Goal: Information Seeking & Learning: Learn about a topic

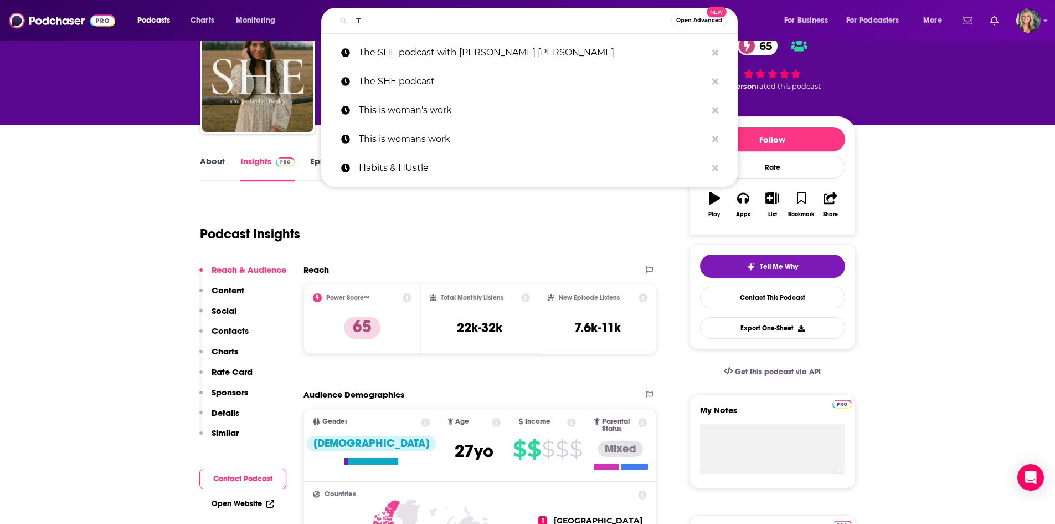
scroll to position [55, 0]
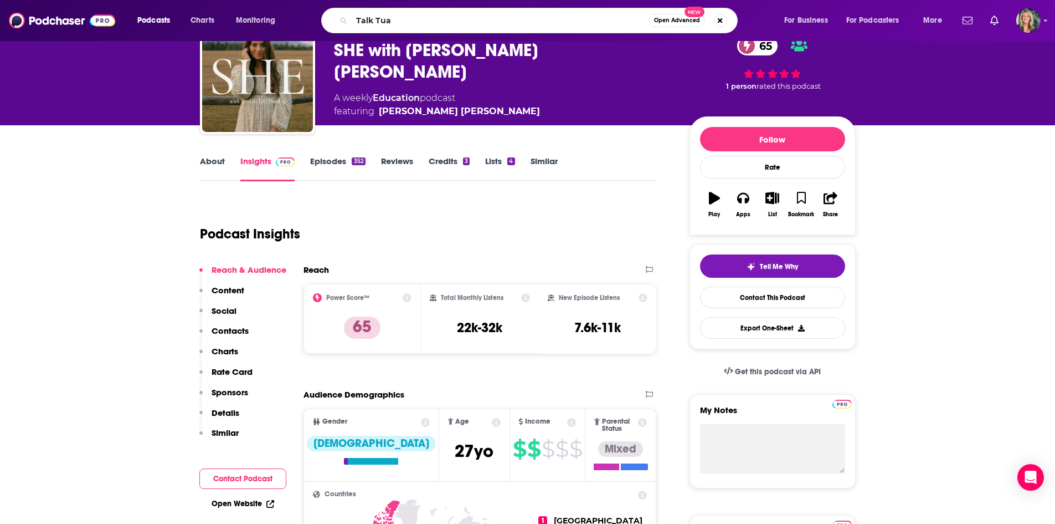
type input "Talk Tuah"
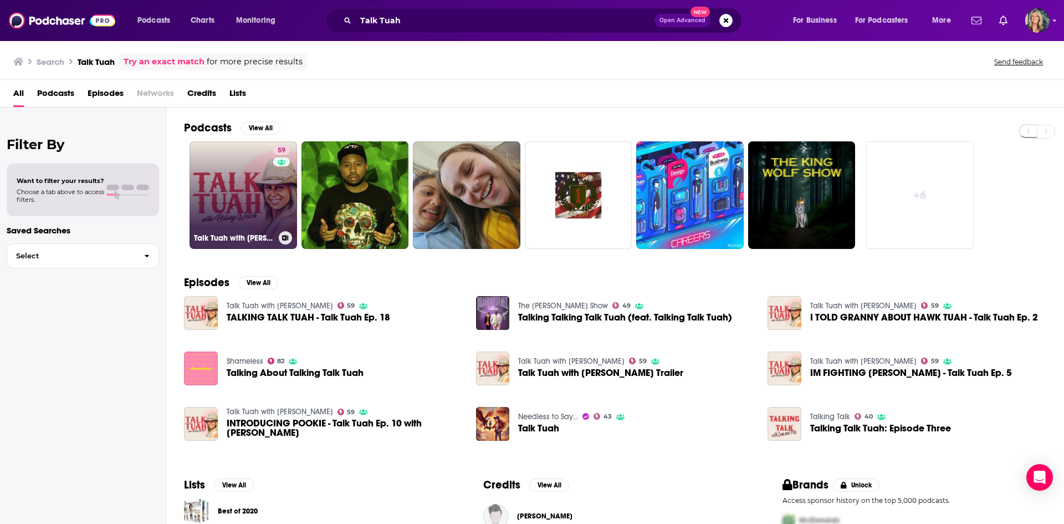
click at [254, 172] on link "59 Talk Tuah with [PERSON_NAME]" at bounding box center [242, 194] width 107 height 107
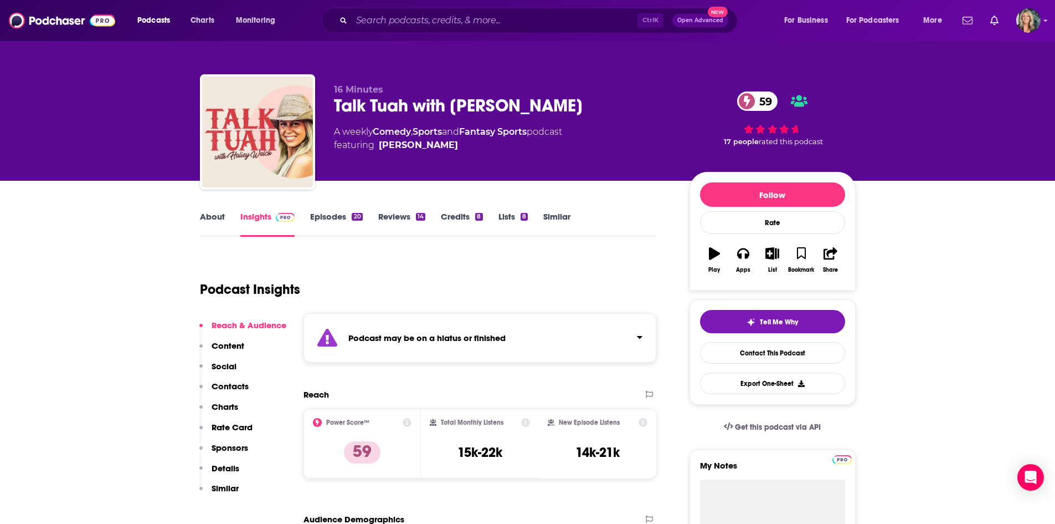
click at [614, 337] on div "Podcast may be on a hiatus or finished" at bounding box center [480, 337] width 353 height 49
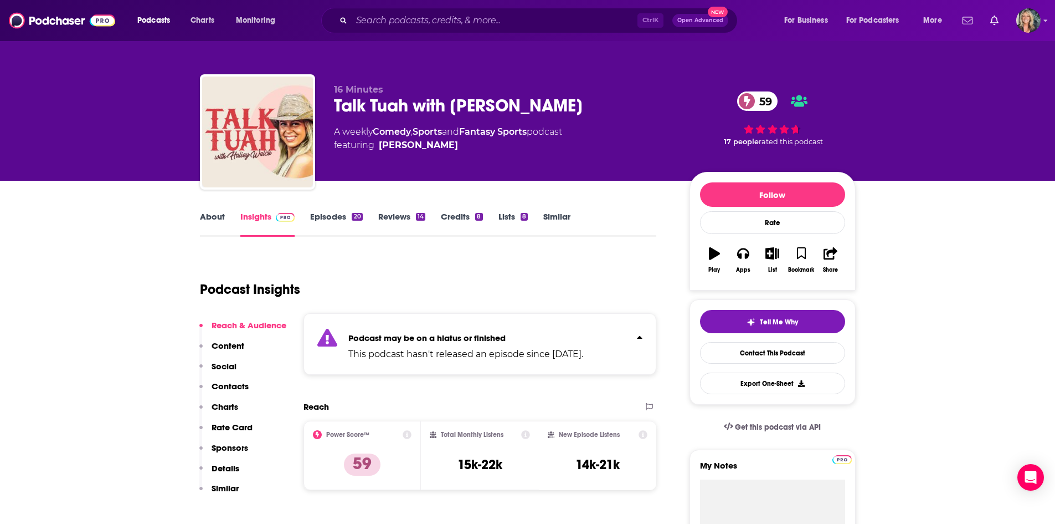
click at [622, 297] on div "Podcast Insights" at bounding box center [424, 282] width 448 height 57
click at [336, 220] on link "Episodes 20" at bounding box center [336, 223] width 52 height 25
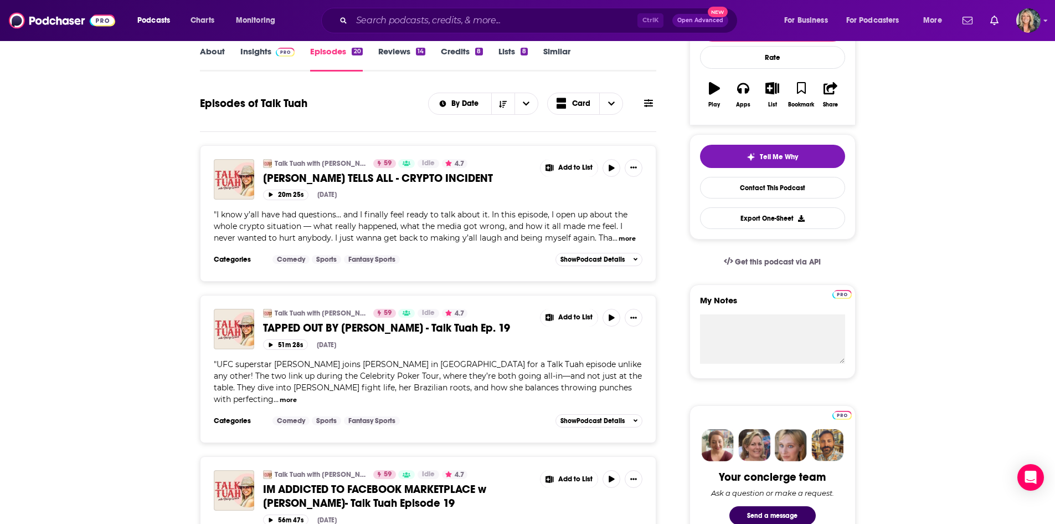
scroll to position [166, 0]
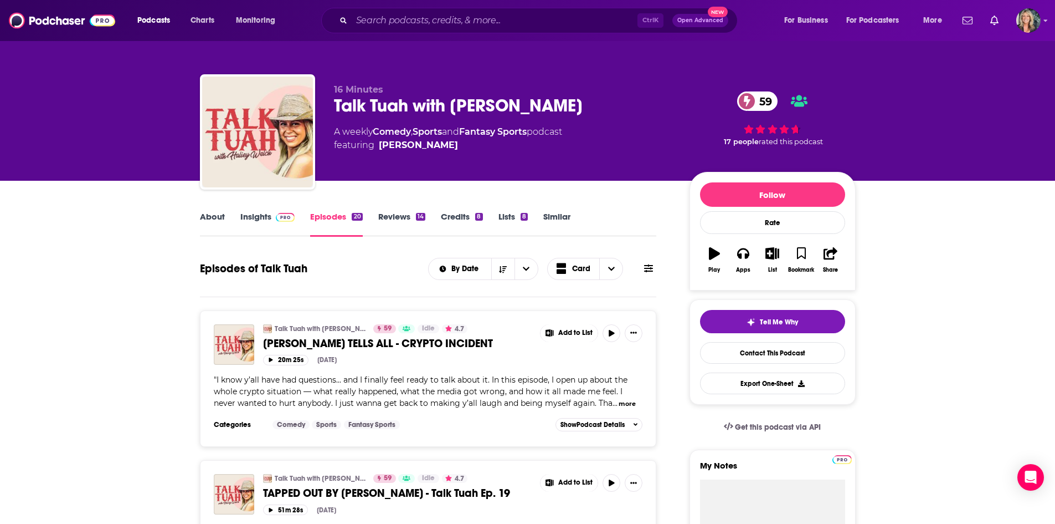
click at [507, 35] on div "Podcasts Charts Monitoring Ctrl K Open Advanced New For Business For Podcasters…" at bounding box center [527, 20] width 1055 height 41
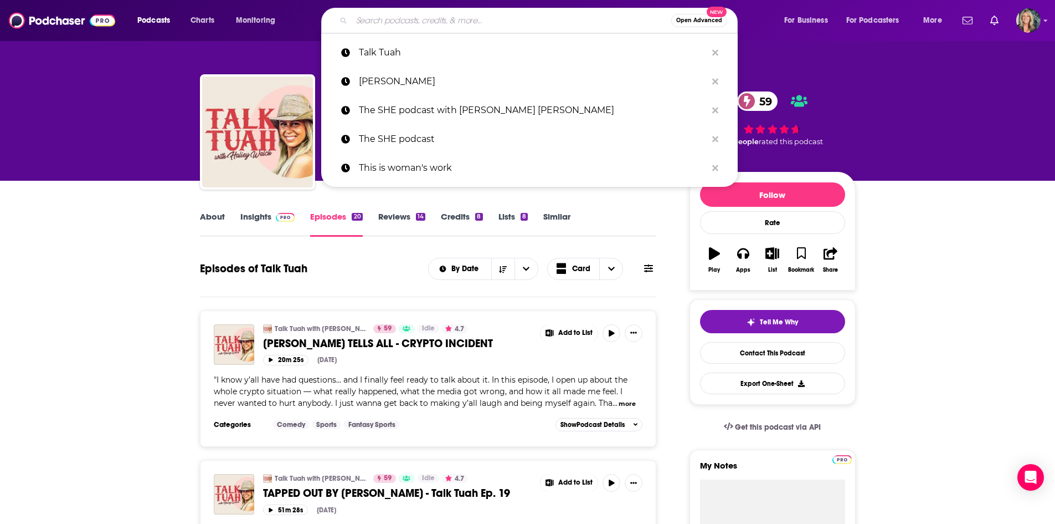
click at [515, 23] on input "Search podcasts, credits, & more..." at bounding box center [512, 21] width 320 height 18
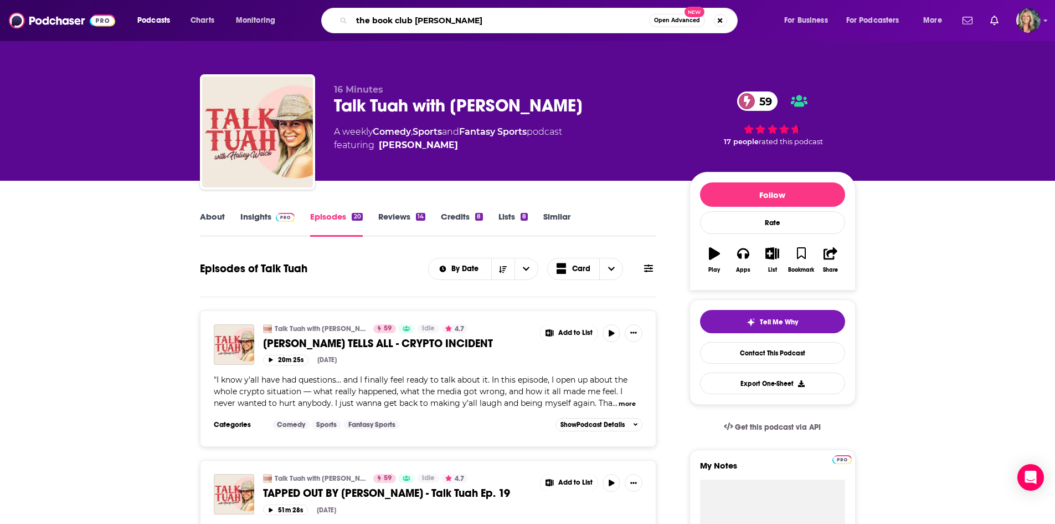
type input "the book club [PERSON_NAME]"
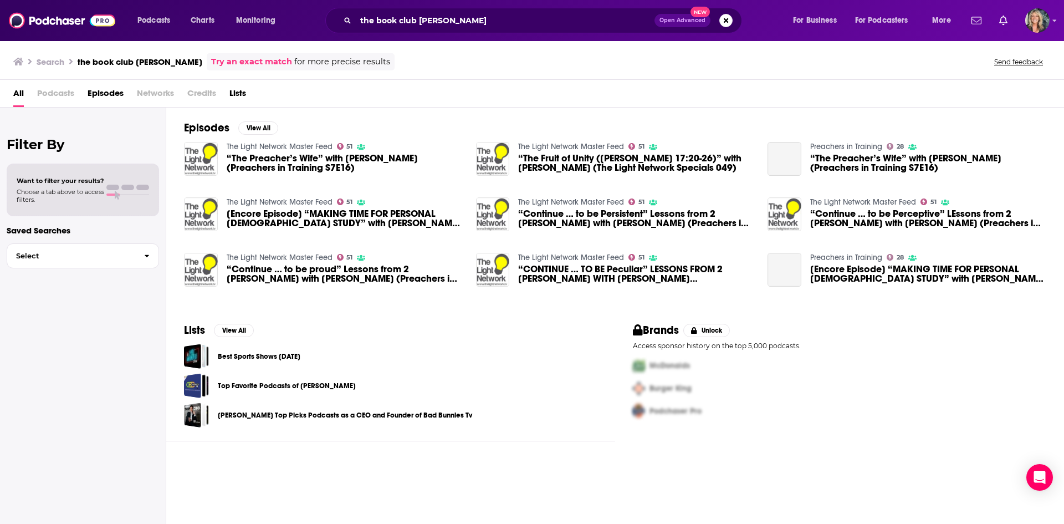
click at [722, 160] on span "“The Fruit of Unity ([PERSON_NAME] 17:20-26)” with [PERSON_NAME] (The Light Net…" at bounding box center [636, 162] width 236 height 19
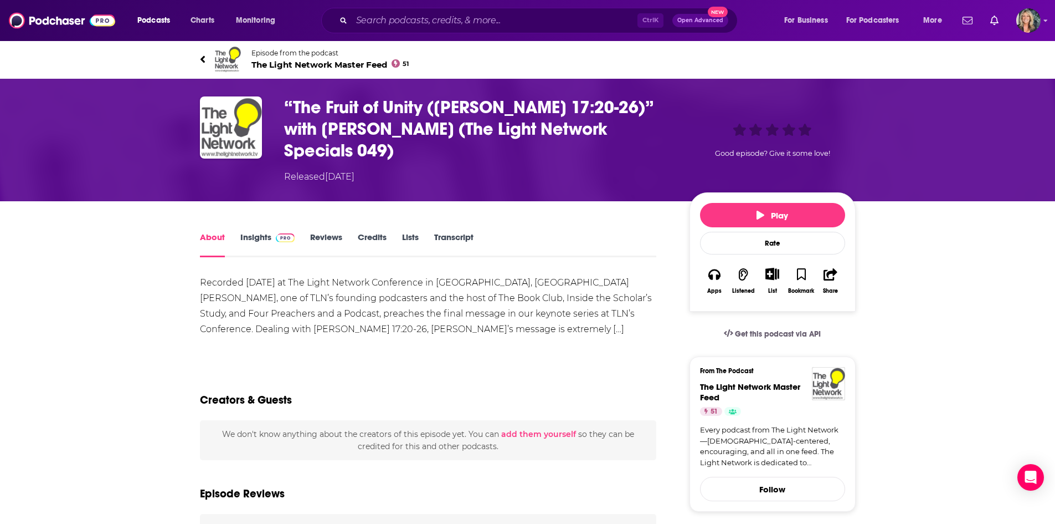
click at [208, 60] on link "Episode from the podcast The Light Network Master Feed 51" at bounding box center [528, 59] width 656 height 27
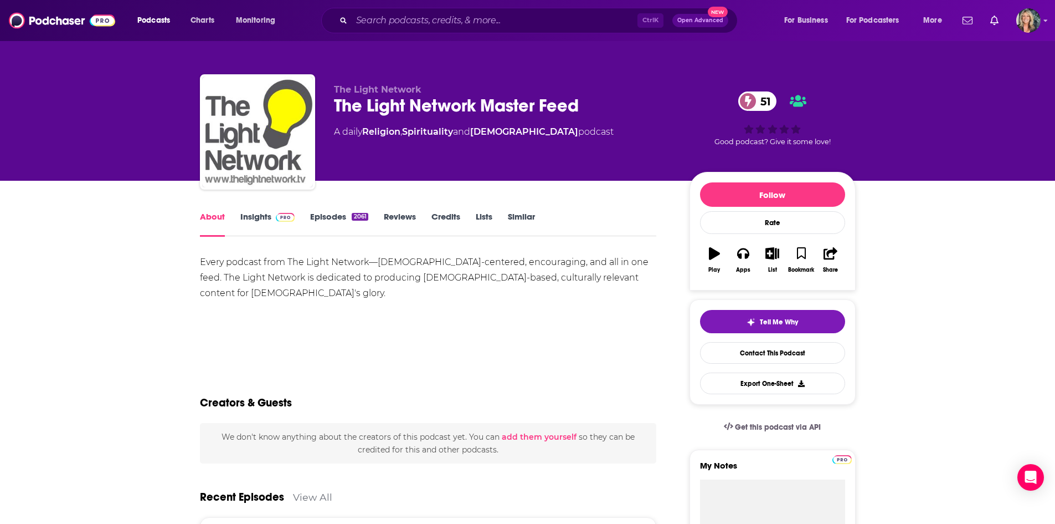
click at [645, 325] on div "Every podcast from The Light Network—[DEMOGRAPHIC_DATA]-centered, encouraging, …" at bounding box center [428, 293] width 457 height 78
click at [266, 223] on link "Insights" at bounding box center [267, 223] width 55 height 25
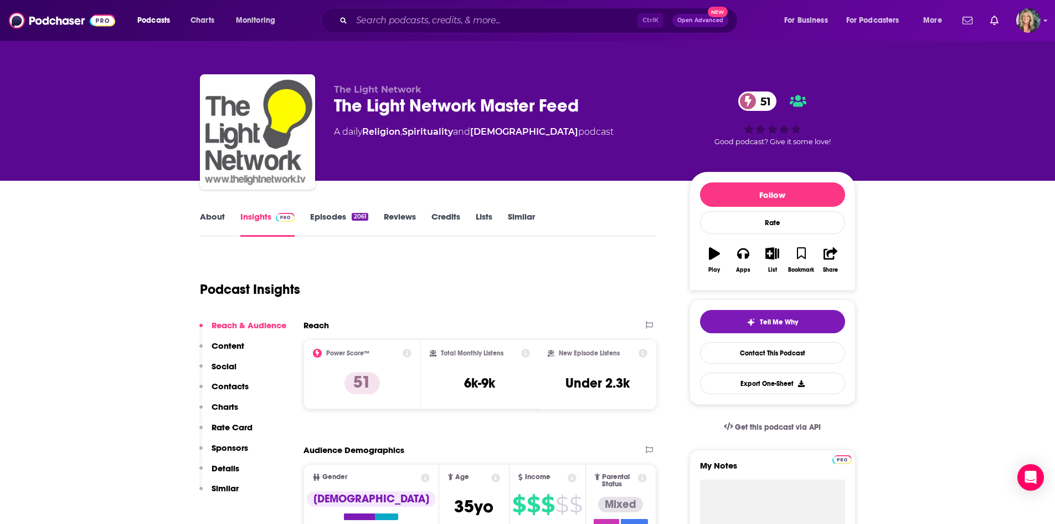
click at [328, 223] on link "Episodes 2061" at bounding box center [339, 223] width 58 height 25
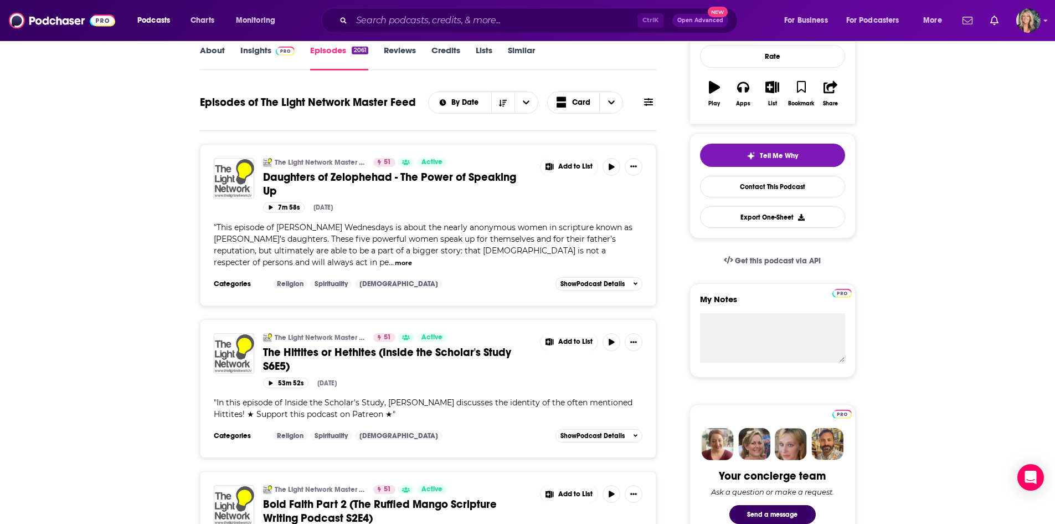
scroll to position [443, 0]
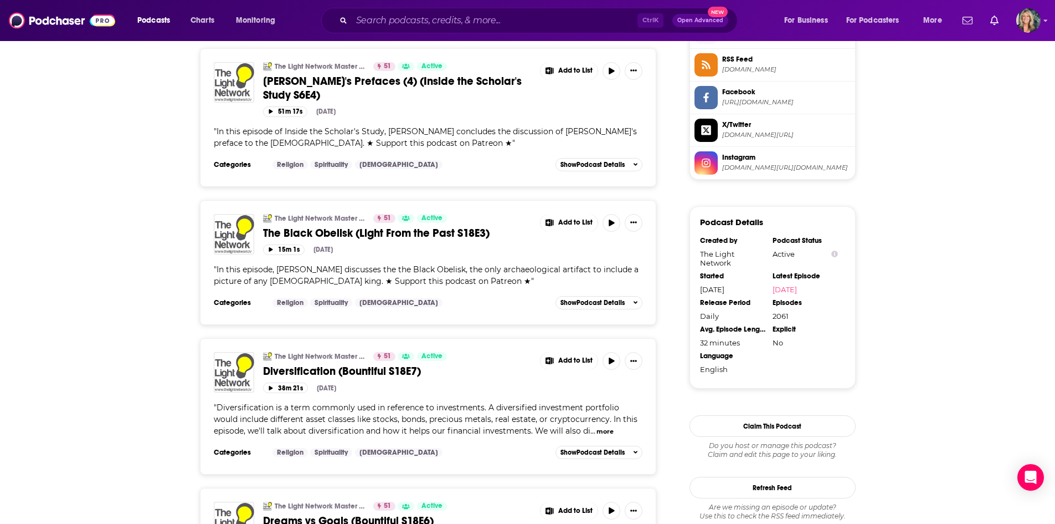
scroll to position [997, 0]
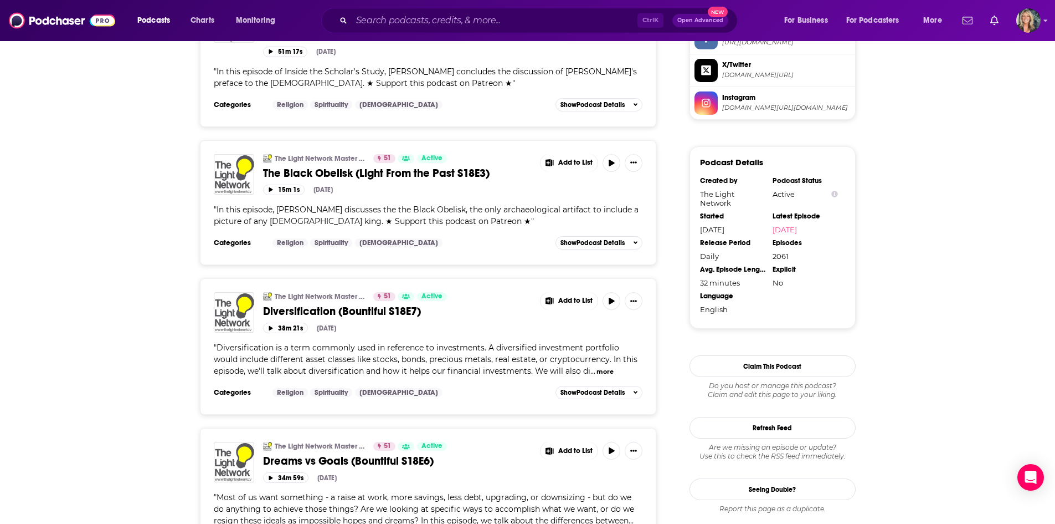
click at [455, 16] on input "Search podcasts, credits, & more..." at bounding box center [495, 21] width 286 height 18
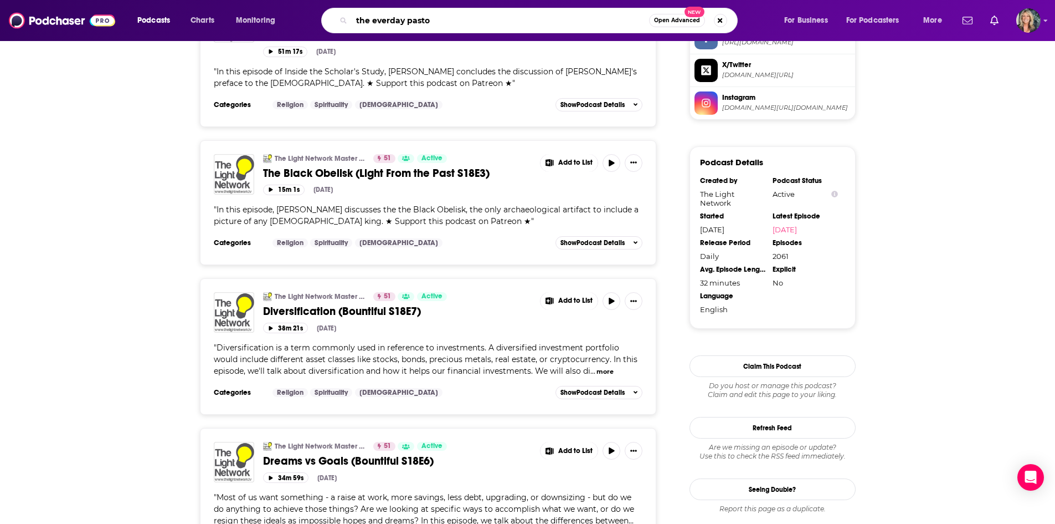
type input "the everday [DEMOGRAPHIC_DATA]"
